Goal: Transaction & Acquisition: Purchase product/service

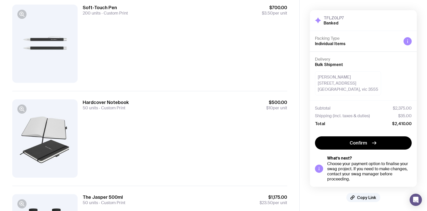
scroll to position [47, 0]
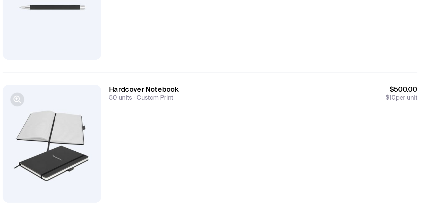
click at [22, 113] on button "button" at bounding box center [21, 116] width 9 height 9
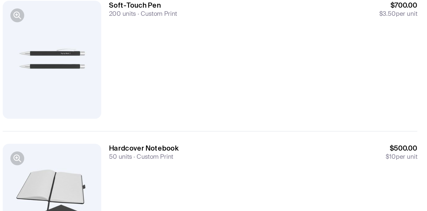
click at [40, 60] on div at bounding box center [44, 51] width 65 height 78
click at [21, 24] on icon "button" at bounding box center [22, 22] width 6 height 6
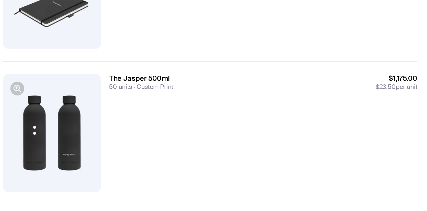
scroll to position [131, 0]
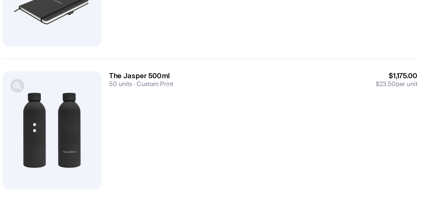
click at [20, 130] on icon "button" at bounding box center [22, 128] width 6 height 6
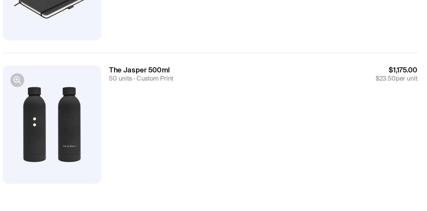
scroll to position [135, 0]
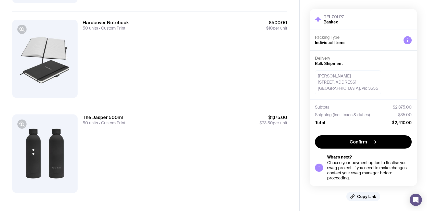
click at [371, 150] on div "Confirm What’s next? Choose your payment option to finalise your swag project. …" at bounding box center [363, 157] width 97 height 45
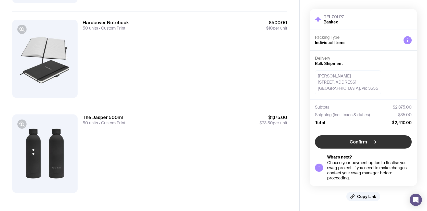
click at [360, 142] on span "Confirm" at bounding box center [357, 142] width 17 height 6
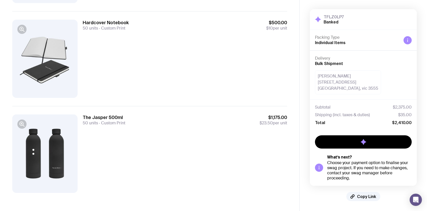
scroll to position [1, 0]
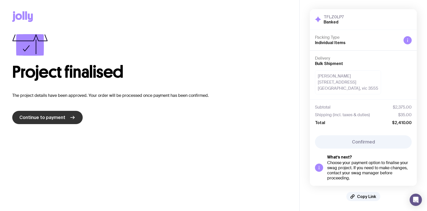
click at [60, 119] on span "Continue to payment" at bounding box center [42, 118] width 46 height 6
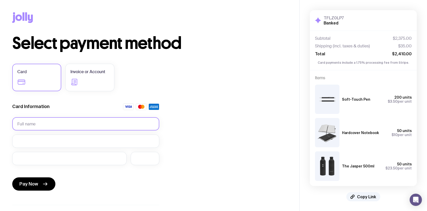
click at [67, 123] on input "text" at bounding box center [85, 123] width 147 height 13
type input "[PERSON_NAME]"
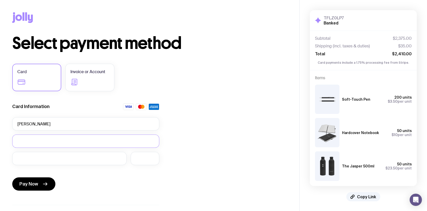
click at [35, 190] on div "Pay Now" at bounding box center [85, 180] width 147 height 23
click at [36, 179] on button "Pay Now" at bounding box center [33, 183] width 43 height 13
